Goal: Information Seeking & Learning: Learn about a topic

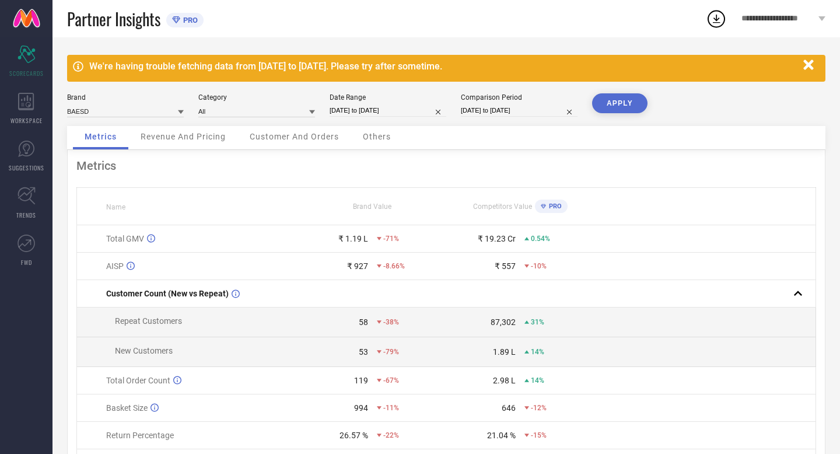
click at [616, 103] on button "APPLY" at bounding box center [619, 103] width 55 height 20
click at [346, 66] on div "We're having trouble fetching data from [DATE] to [DATE]. Please try after some…" at bounding box center [443, 66] width 708 height 11
click at [78, 69] on icon at bounding box center [78, 66] width 10 height 10
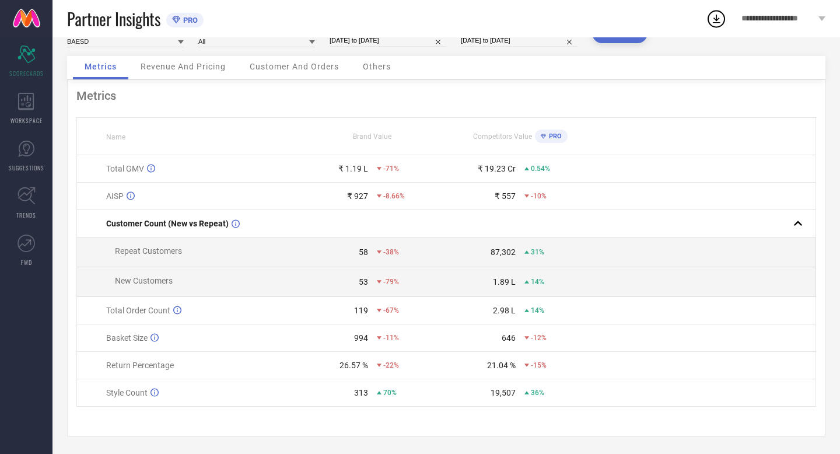
scroll to position [73, 0]
click at [27, 109] on icon at bounding box center [26, 101] width 16 height 17
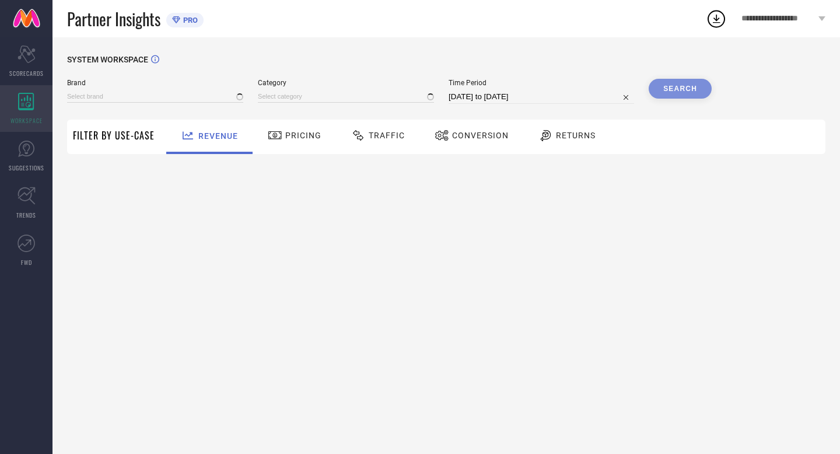
type input "BAESD"
type input "All"
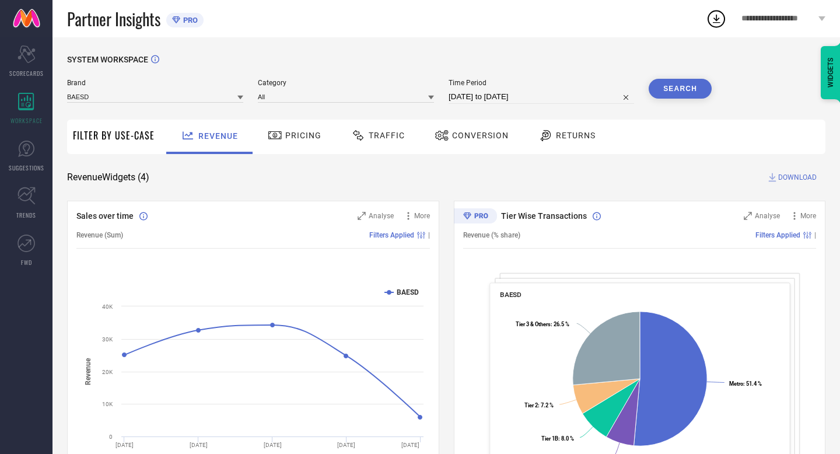
click at [300, 142] on div "Pricing" at bounding box center [294, 135] width 59 height 20
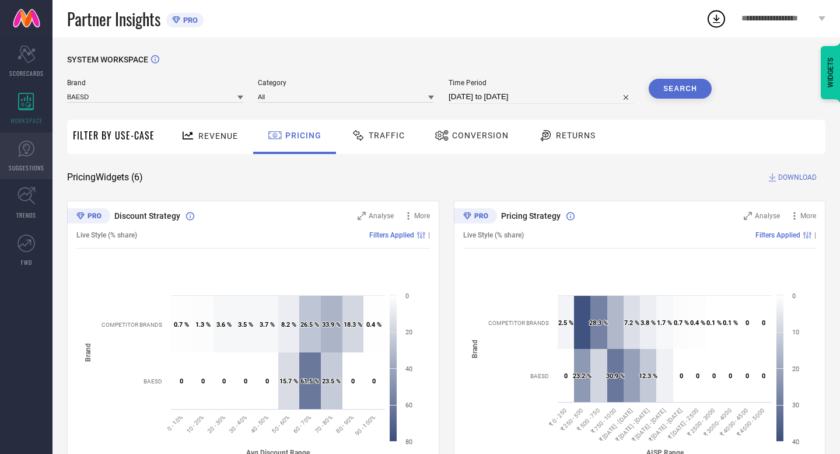
click at [31, 153] on icon at bounding box center [25, 148] width 17 height 17
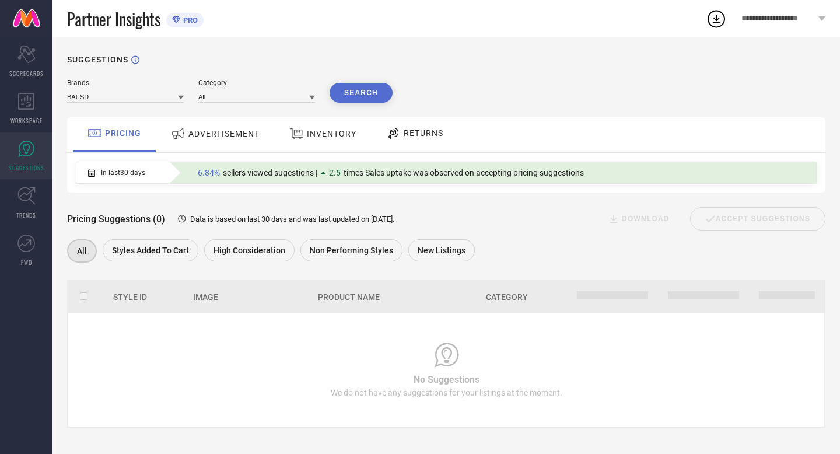
click at [204, 135] on span "ADVERTISEMENT" at bounding box center [223, 133] width 71 height 9
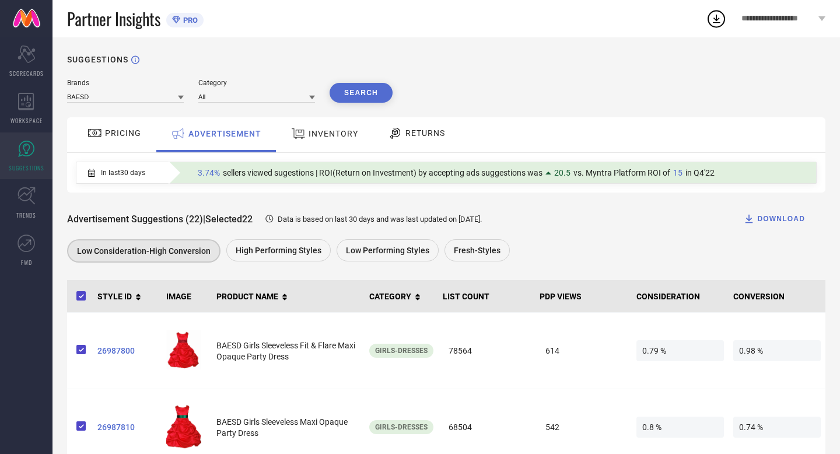
click at [346, 132] on span "INVENTORY" at bounding box center [334, 133] width 50 height 9
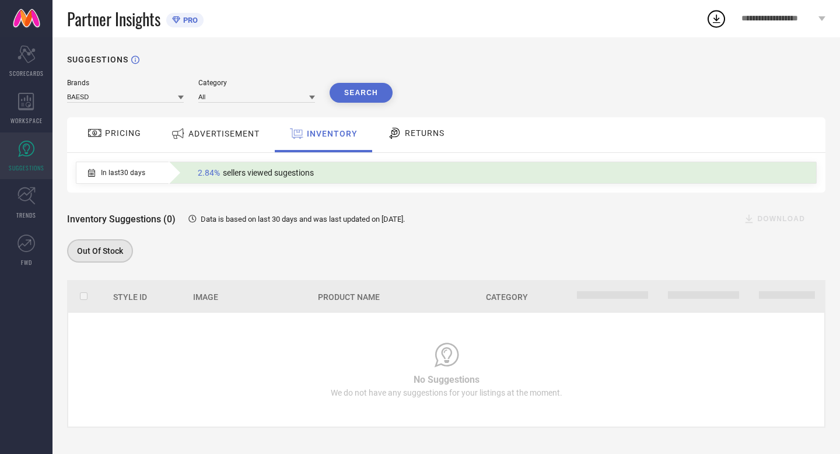
click at [418, 135] on span "RETURNS" at bounding box center [425, 132] width 40 height 9
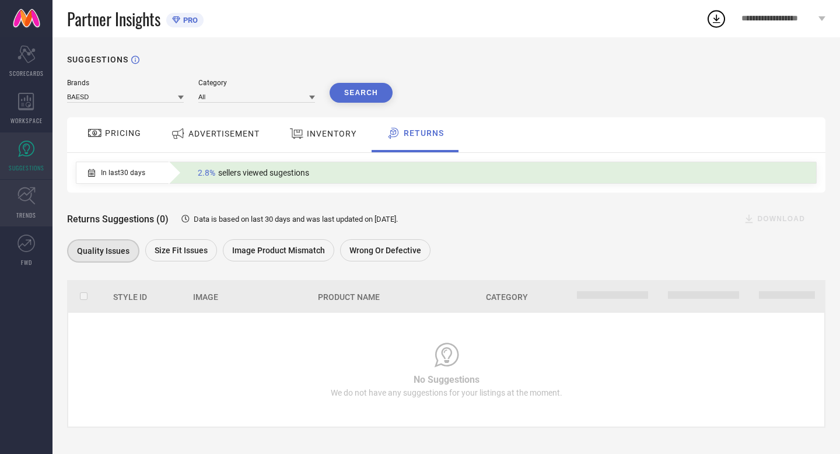
click at [28, 214] on span "TRENDS" at bounding box center [26, 215] width 20 height 9
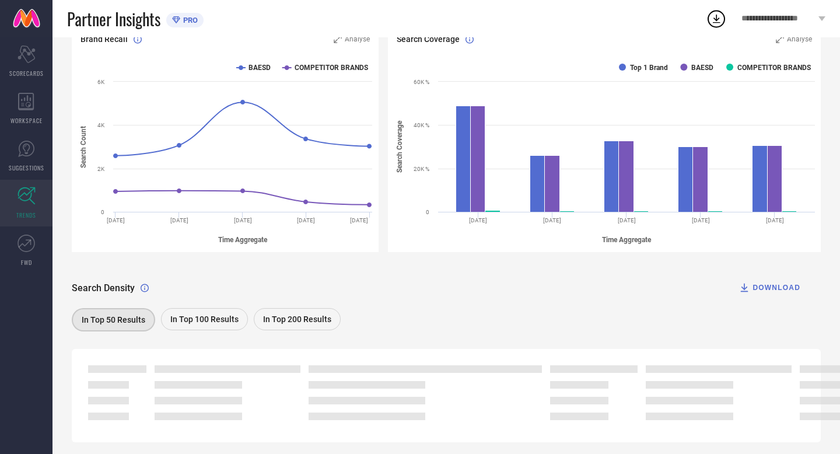
scroll to position [173, 0]
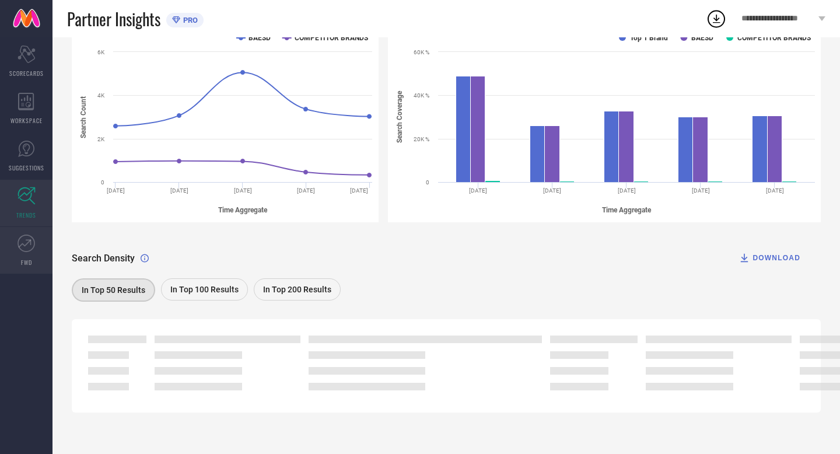
click at [22, 256] on link "FWD" at bounding box center [26, 250] width 52 height 47
